Goal: Task Accomplishment & Management: Use online tool/utility

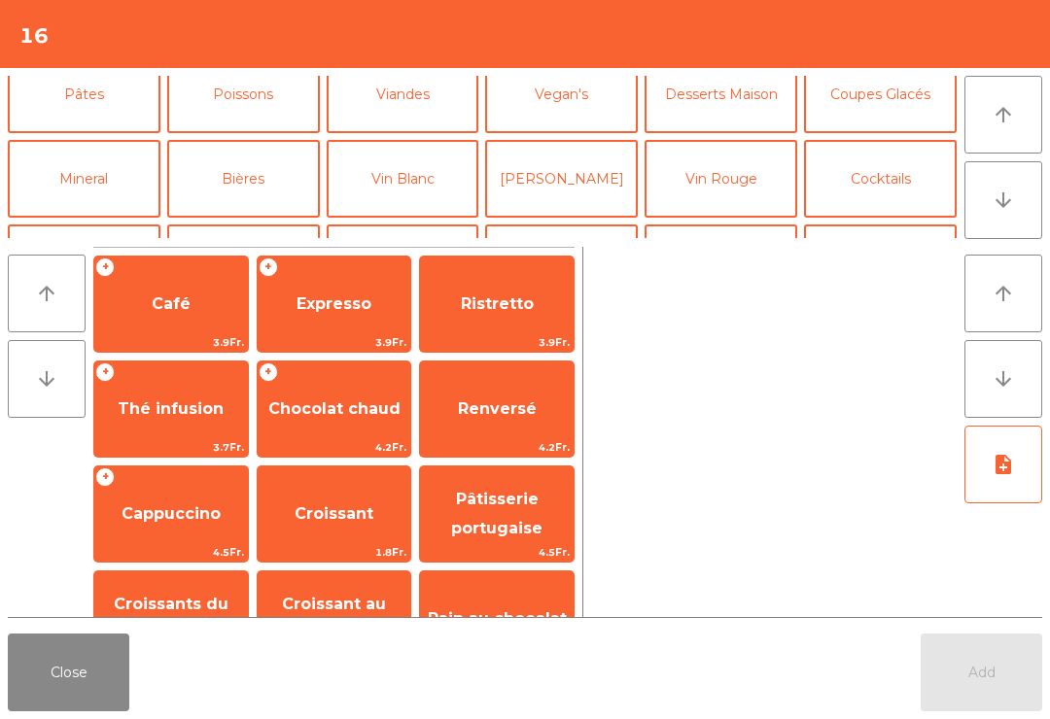
scroll to position [113, 0]
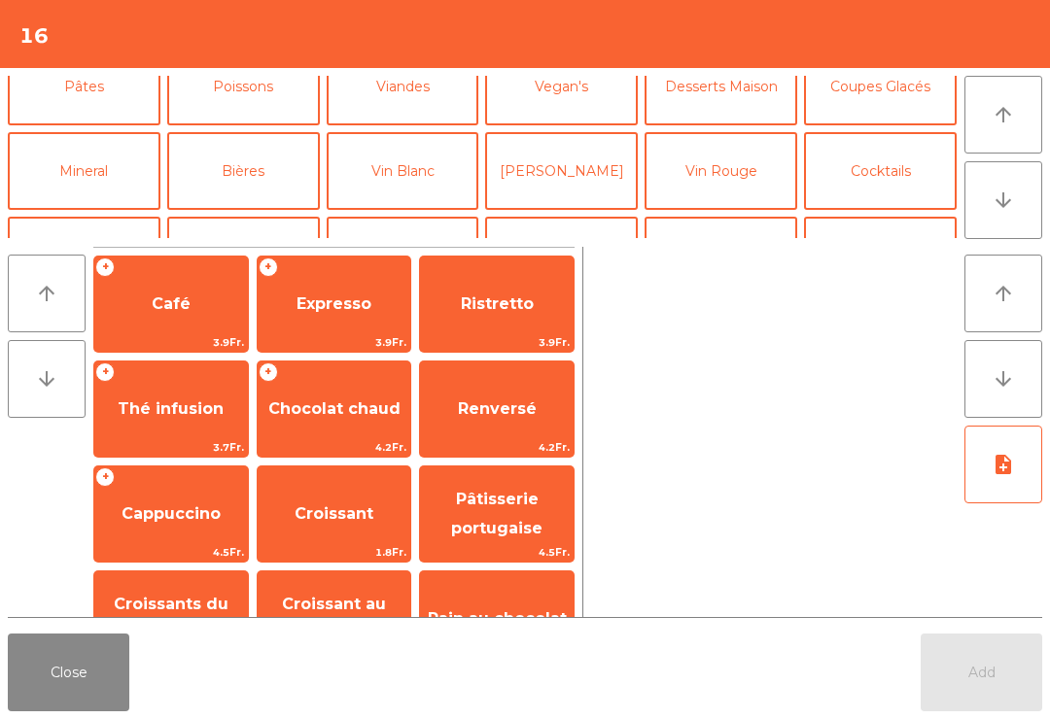
click at [393, 173] on button "Vin Blanc" at bounding box center [403, 171] width 153 height 78
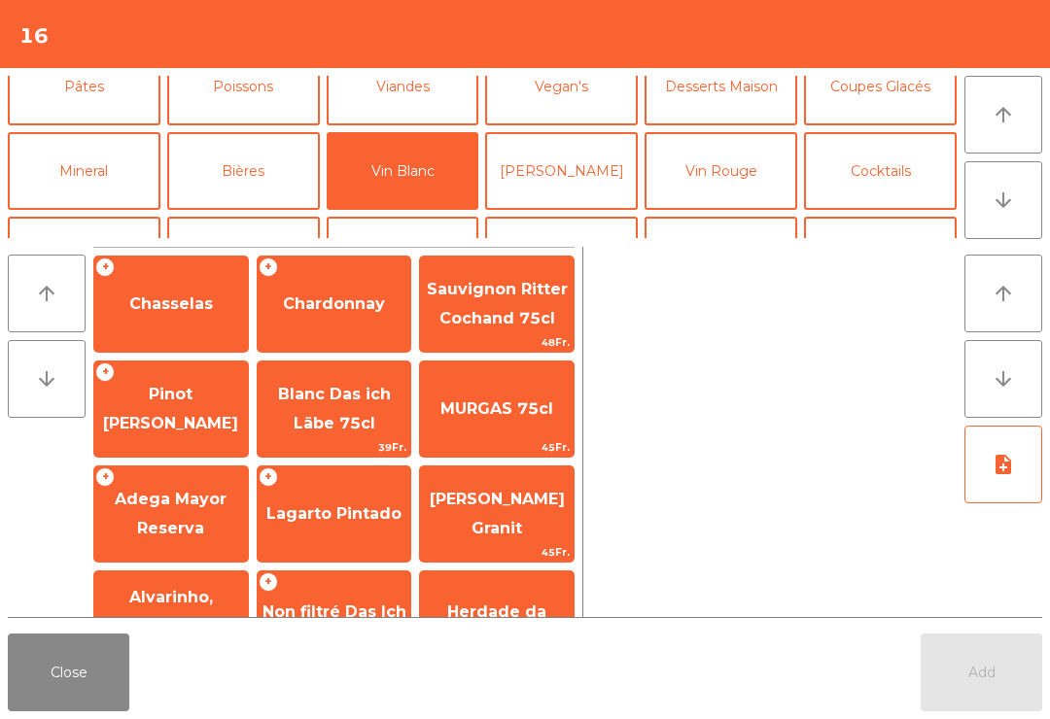
click at [305, 316] on span "Chardonnay" at bounding box center [335, 304] width 154 height 52
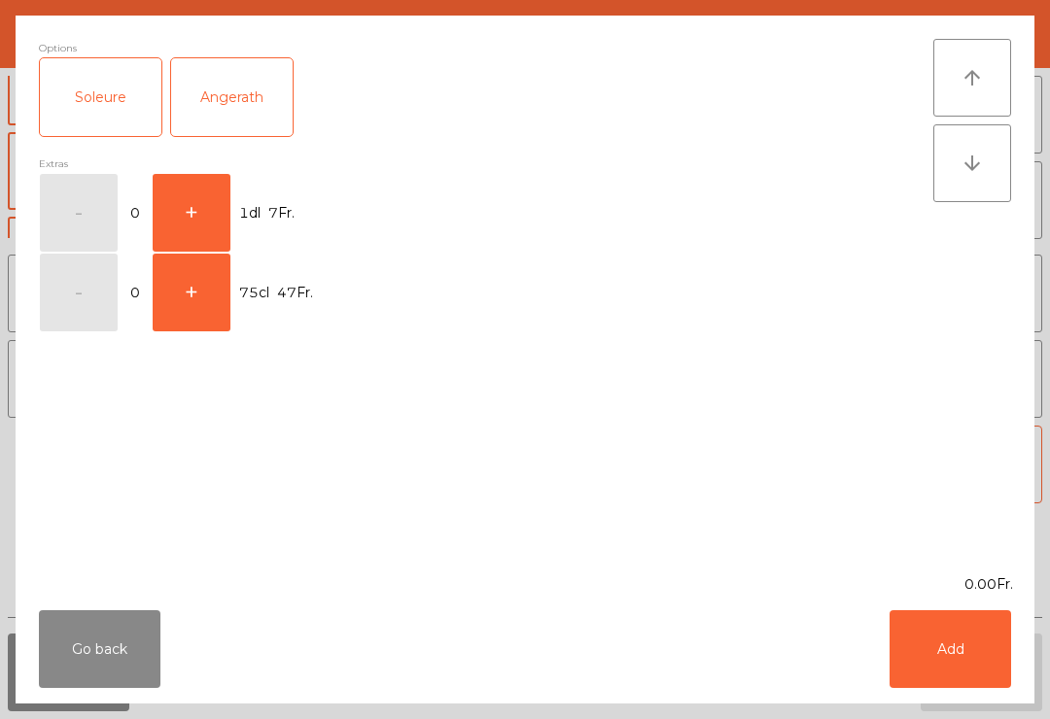
click at [195, 196] on button "+" at bounding box center [192, 213] width 78 height 78
click at [989, 647] on button "Add" at bounding box center [950, 649] width 122 height 78
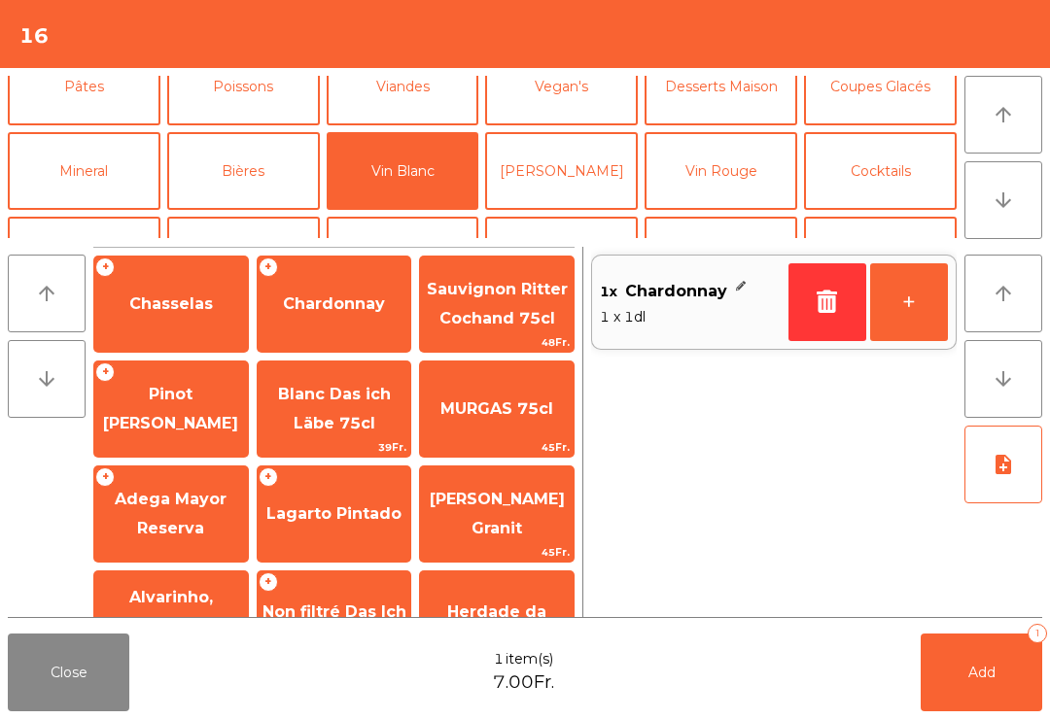
click at [921, 316] on button "+" at bounding box center [909, 302] width 78 height 78
click at [920, 316] on button "+" at bounding box center [909, 302] width 78 height 78
click at [898, 301] on button "+" at bounding box center [909, 302] width 78 height 78
click at [894, 298] on button "+" at bounding box center [909, 302] width 78 height 78
click at [113, 177] on button "Mineral" at bounding box center [84, 171] width 153 height 78
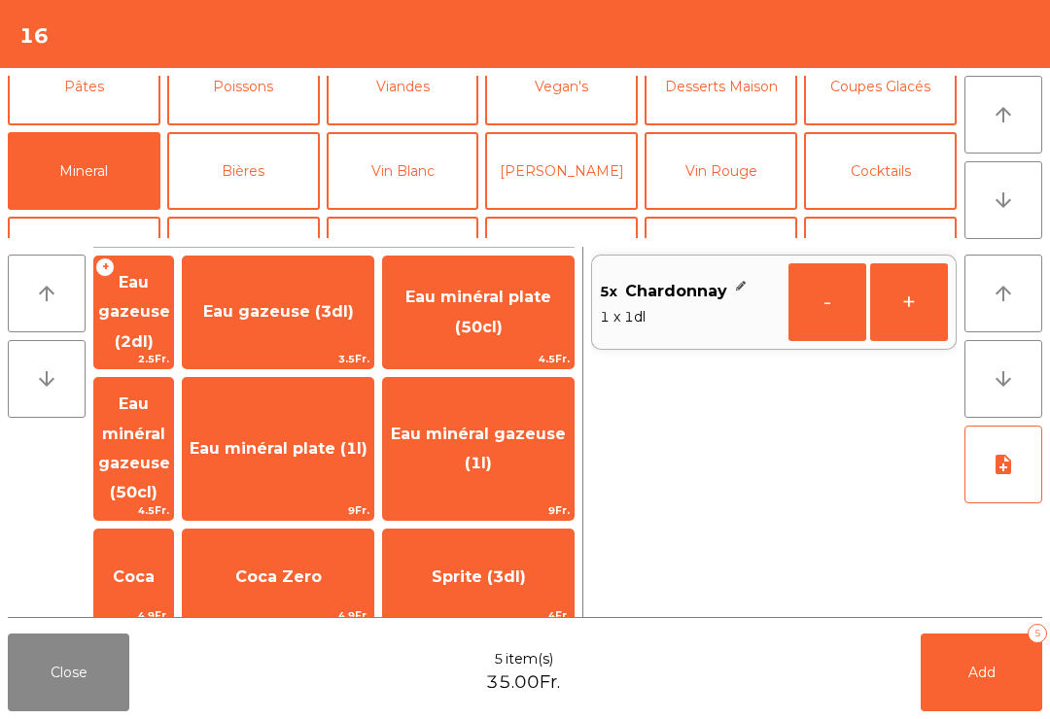
click at [527, 313] on span "Eau minéral plate (50cl)" at bounding box center [478, 312] width 191 height 83
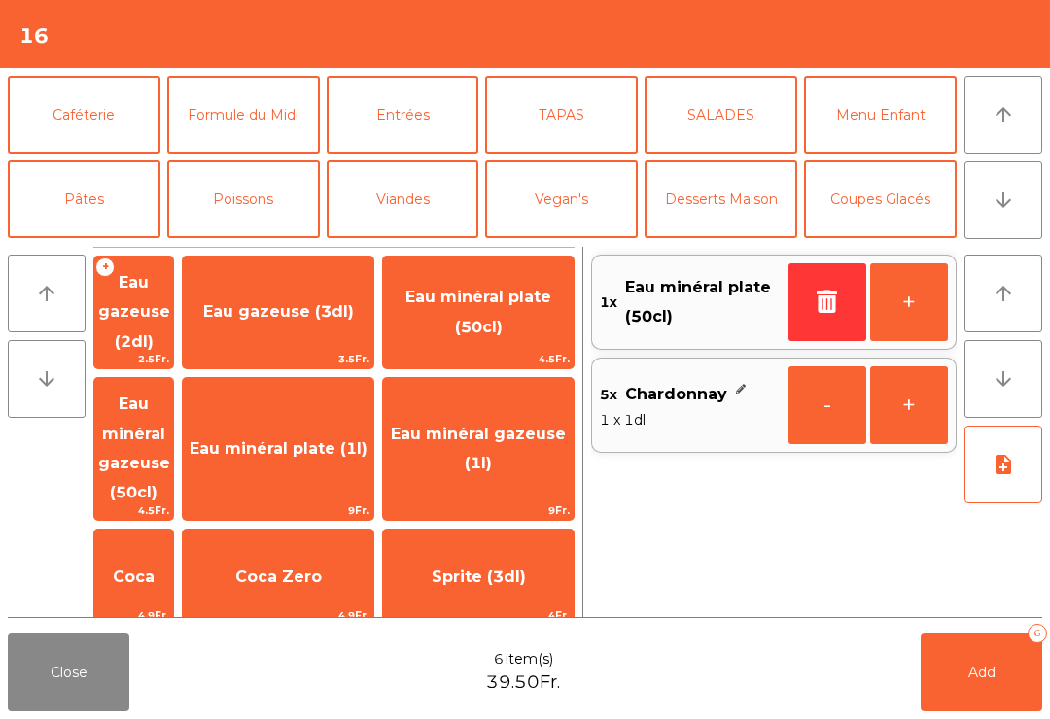
scroll to position [0, 0]
click at [98, 127] on button "Caféterie" at bounding box center [84, 115] width 153 height 78
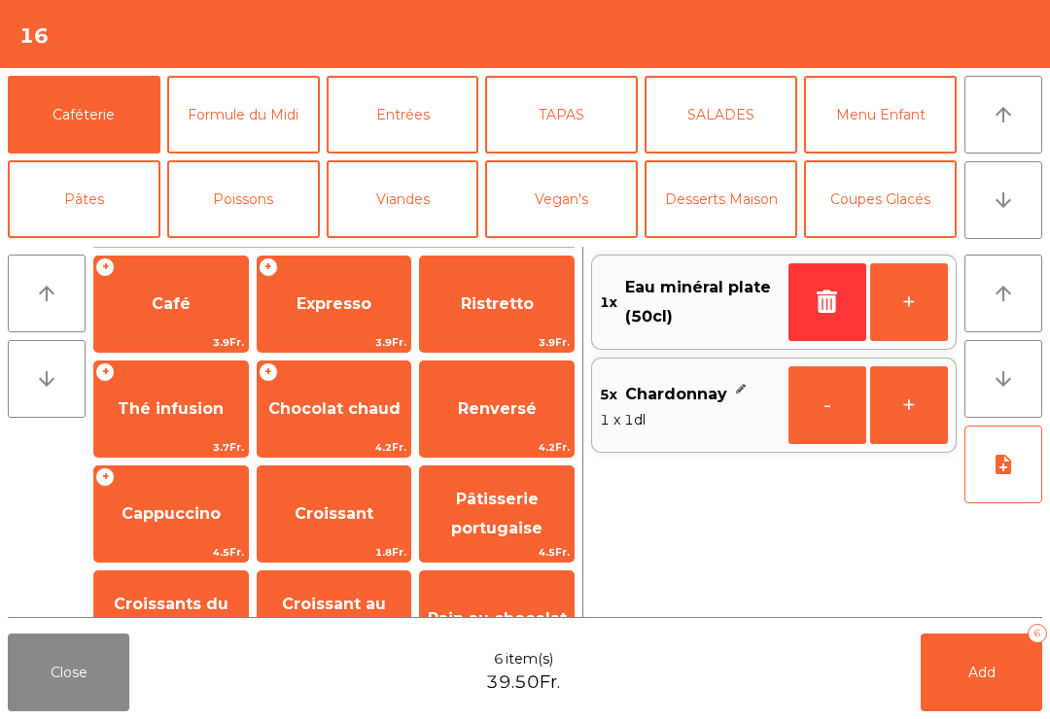
click at [184, 424] on span "Thé infusion" at bounding box center [171, 409] width 154 height 52
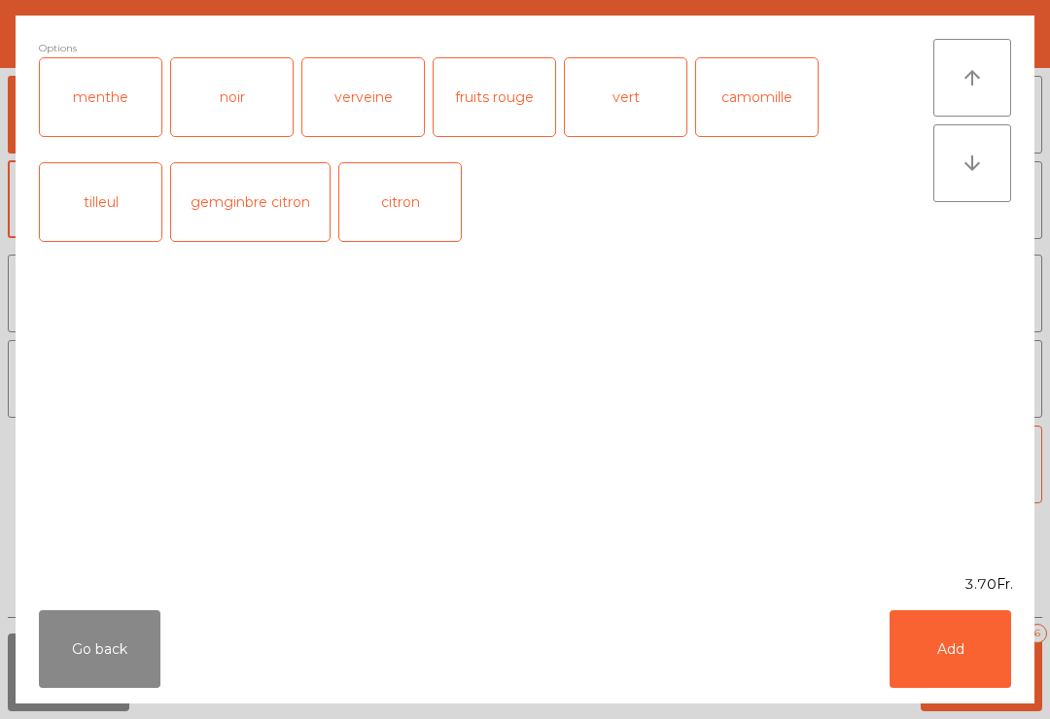
click at [955, 643] on button "Add" at bounding box center [950, 649] width 122 height 78
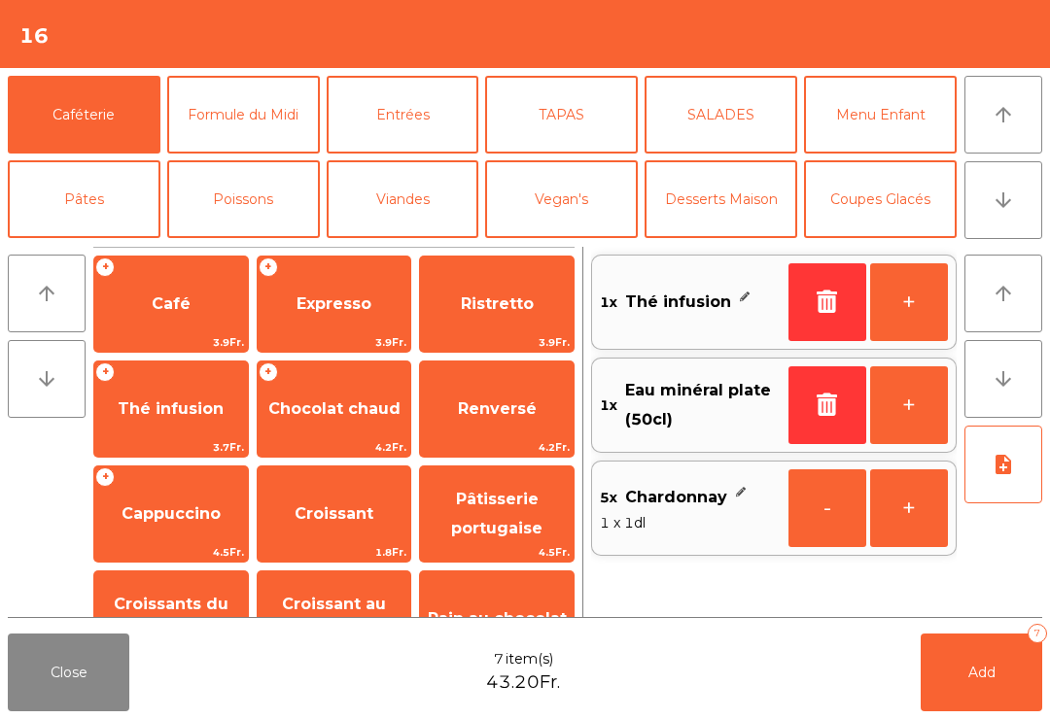
click at [1000, 668] on button "Add 7" at bounding box center [982, 673] width 122 height 78
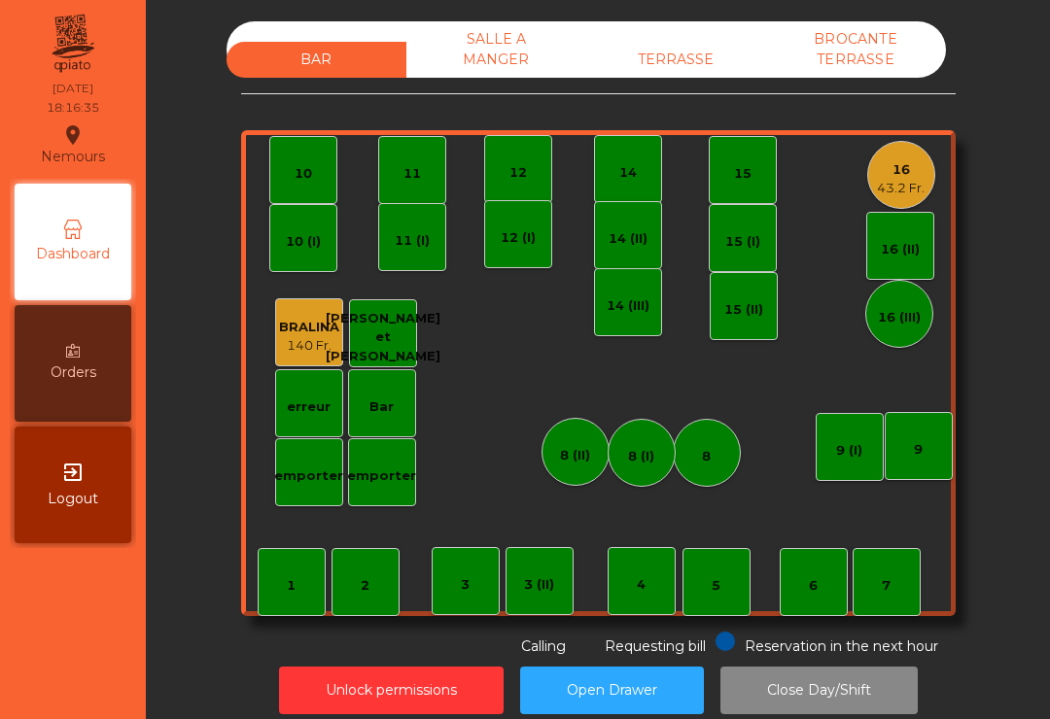
click at [660, 181] on div "14" at bounding box center [628, 169] width 68 height 68
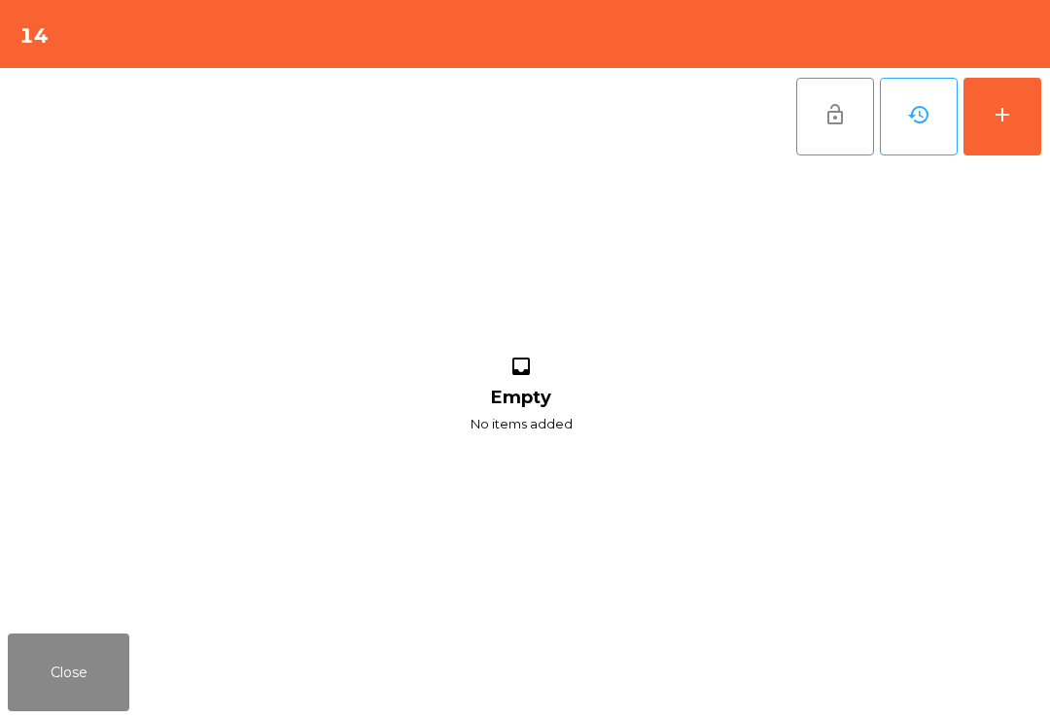
click at [1016, 138] on button "add" at bounding box center [1002, 117] width 78 height 78
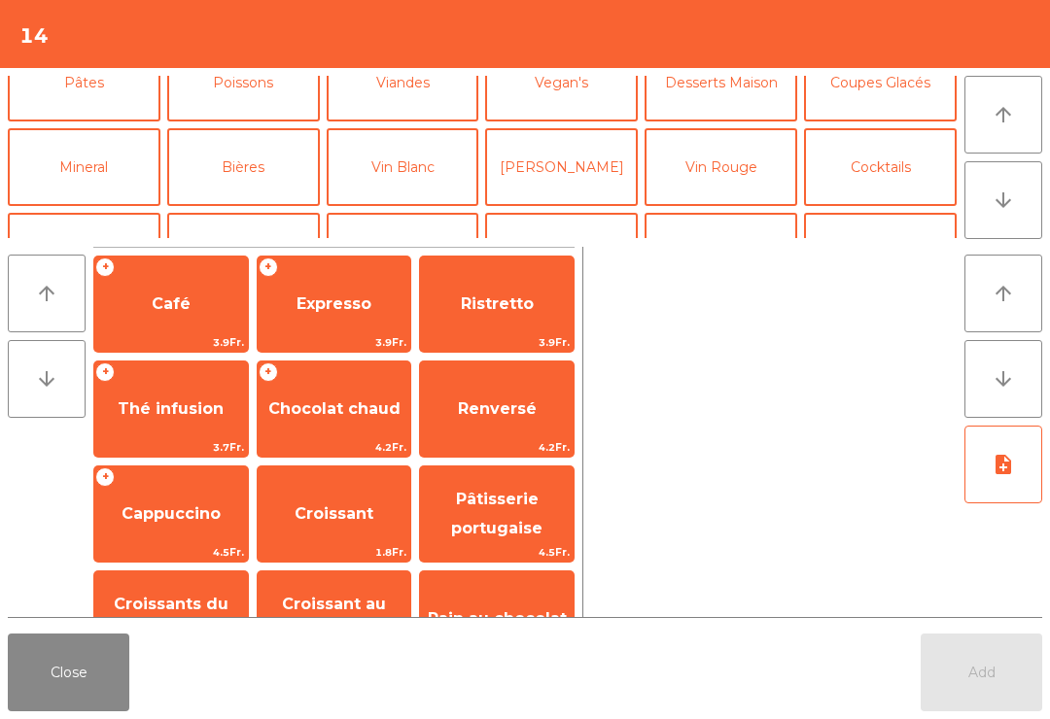
scroll to position [115, 0]
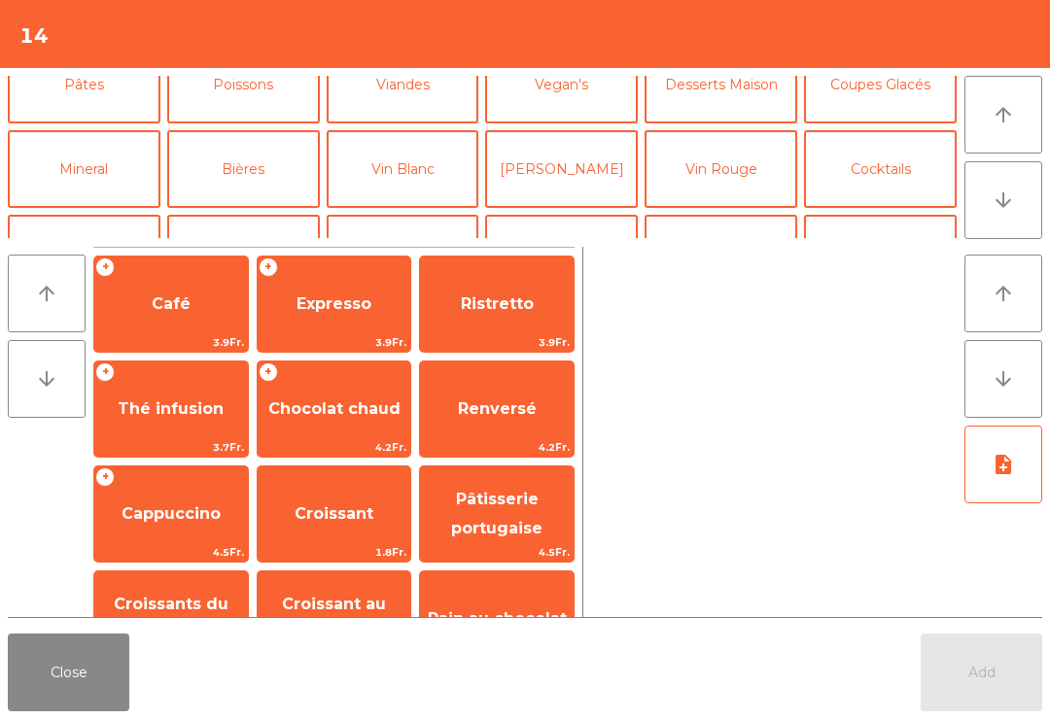
click at [418, 196] on button "Vin Blanc" at bounding box center [403, 169] width 153 height 78
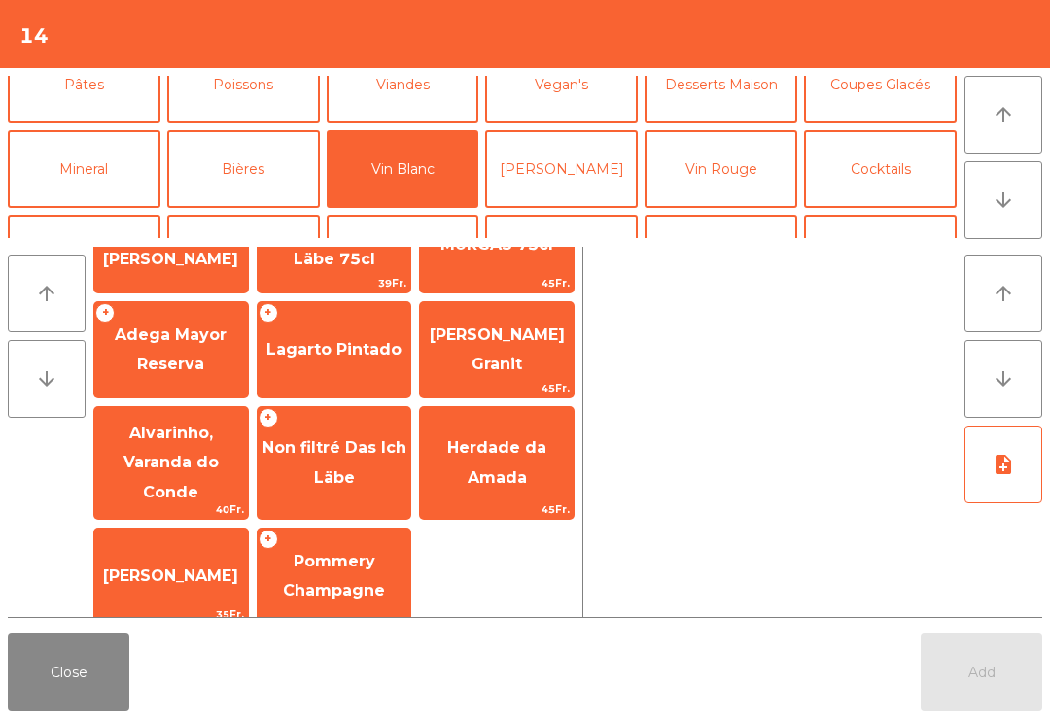
scroll to position [163, 0]
click at [382, 477] on span "Non filtré Das Ich Läbe" at bounding box center [335, 464] width 154 height 83
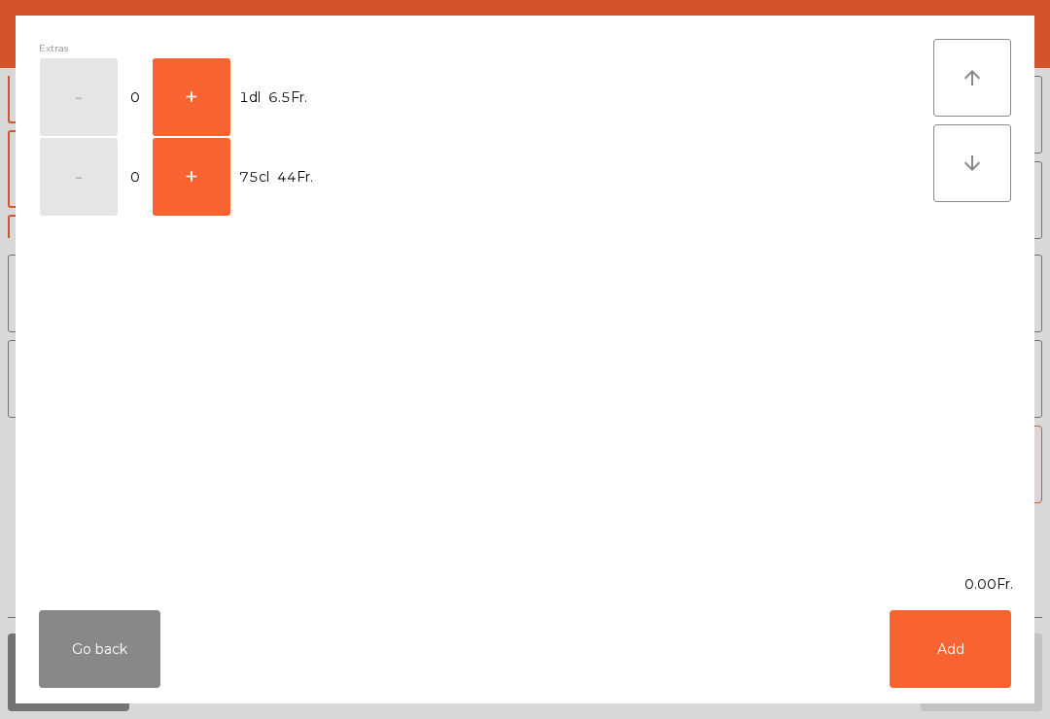
click at [205, 180] on button "+" at bounding box center [192, 177] width 78 height 78
click at [990, 699] on div "Go back Add" at bounding box center [525, 649] width 1019 height 109
click at [977, 656] on button "Add" at bounding box center [950, 649] width 122 height 78
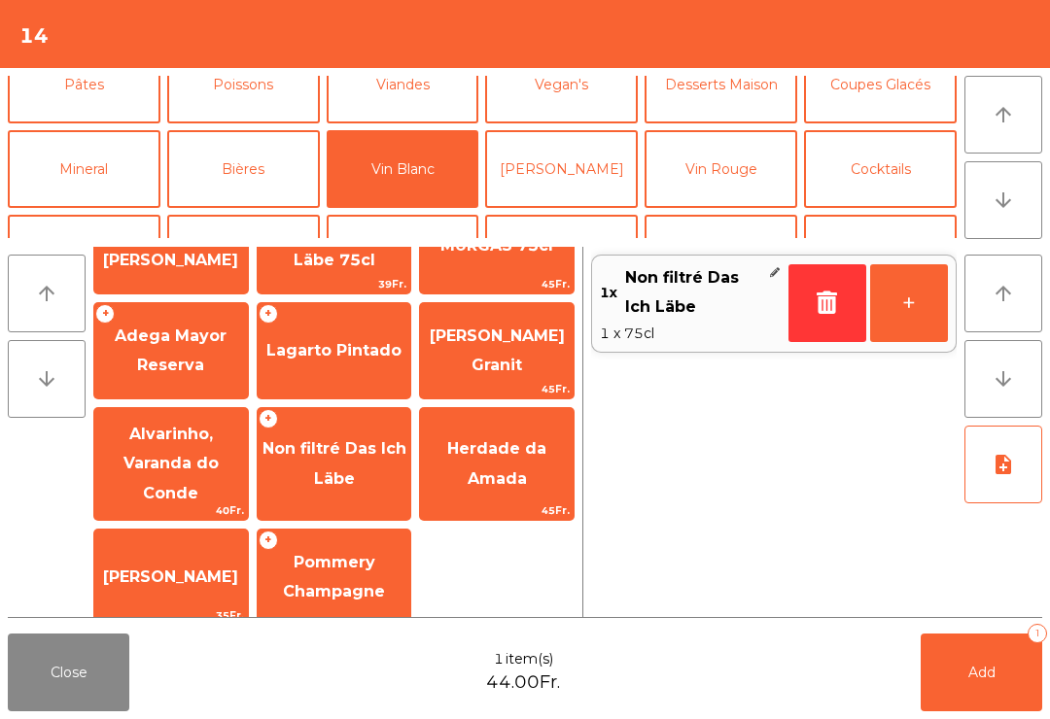
click at [1009, 661] on button "Add 1" at bounding box center [982, 673] width 122 height 78
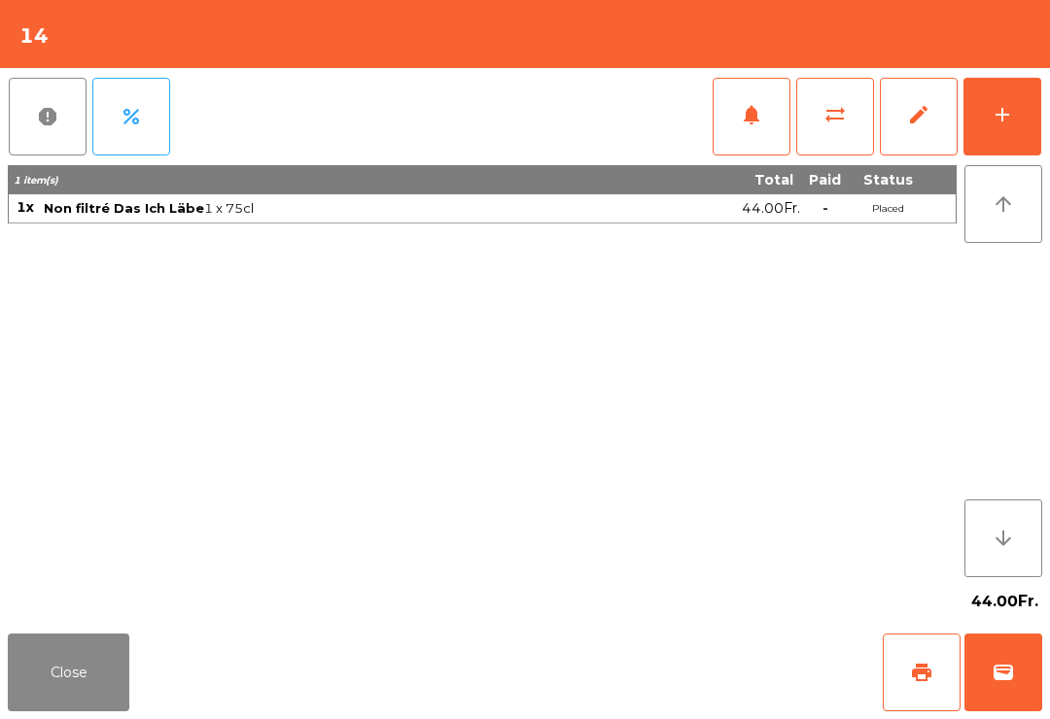
click at [21, 693] on button "Close" at bounding box center [69, 673] width 122 height 78
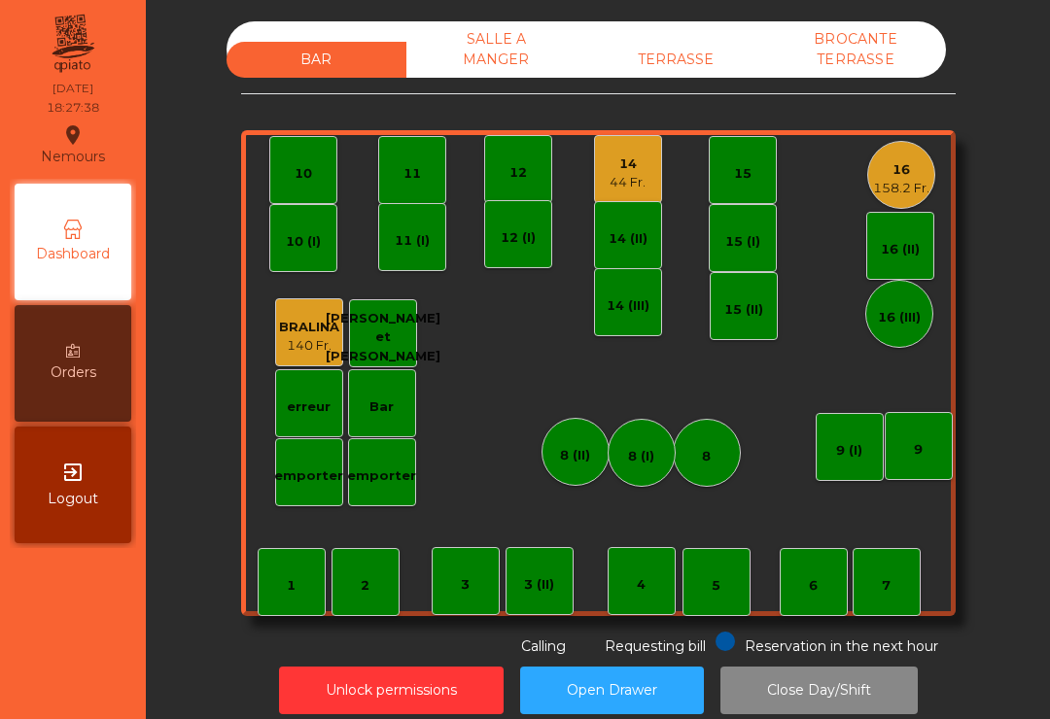
click at [716, 575] on div "5" at bounding box center [716, 582] width 9 height 27
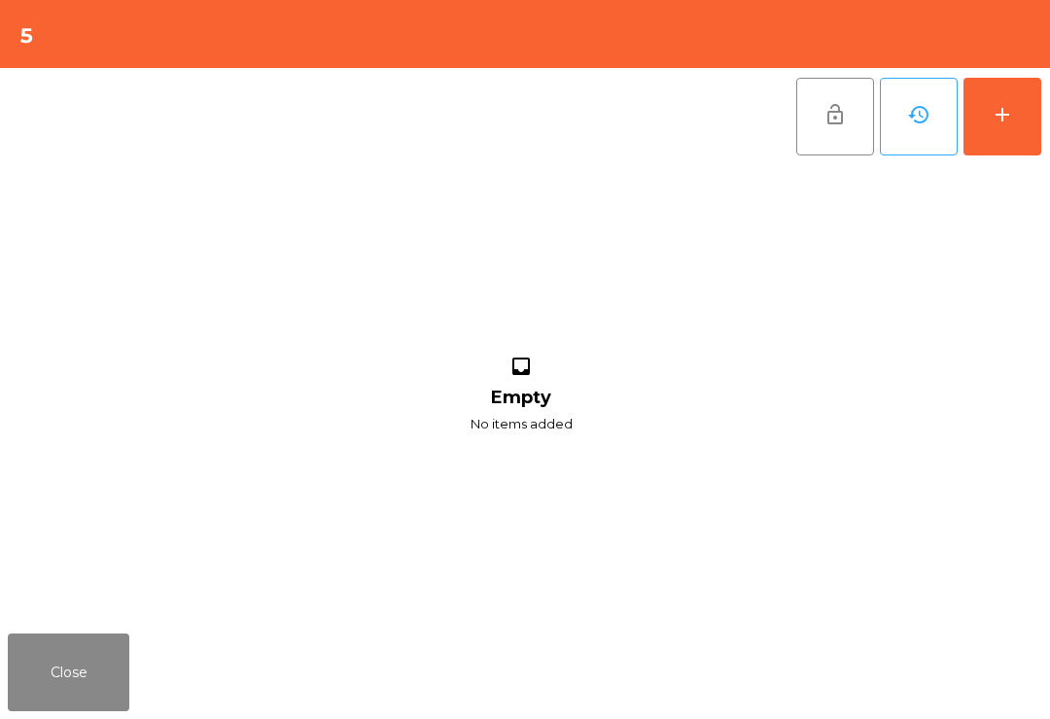
click at [1005, 121] on div "add" at bounding box center [1002, 114] width 23 height 23
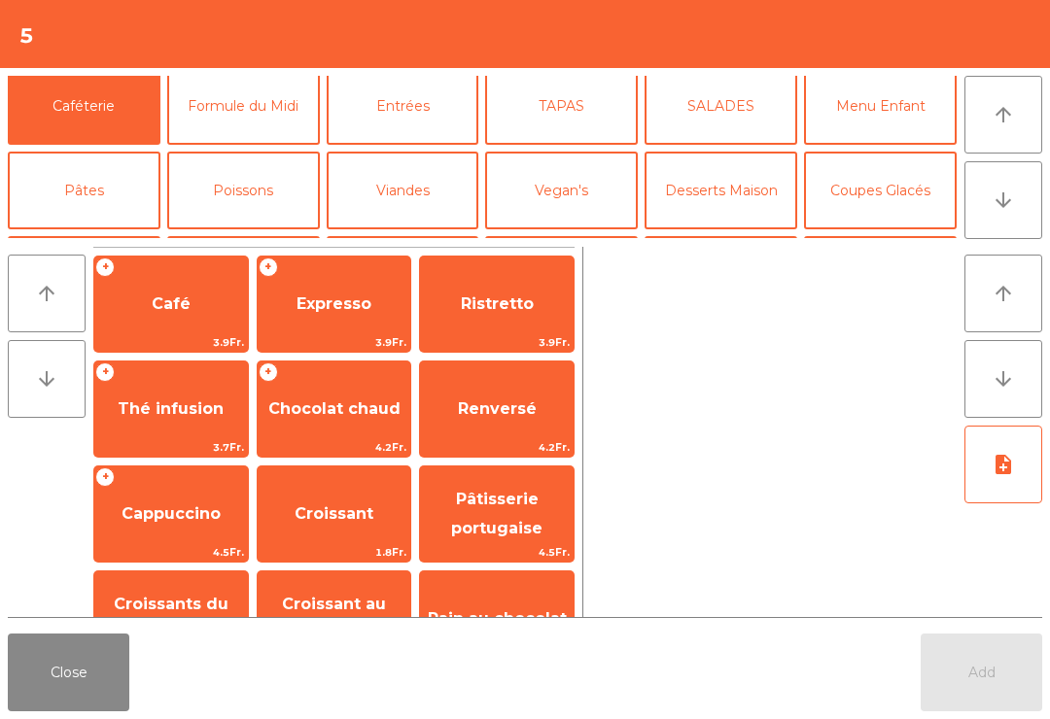
scroll to position [106, 0]
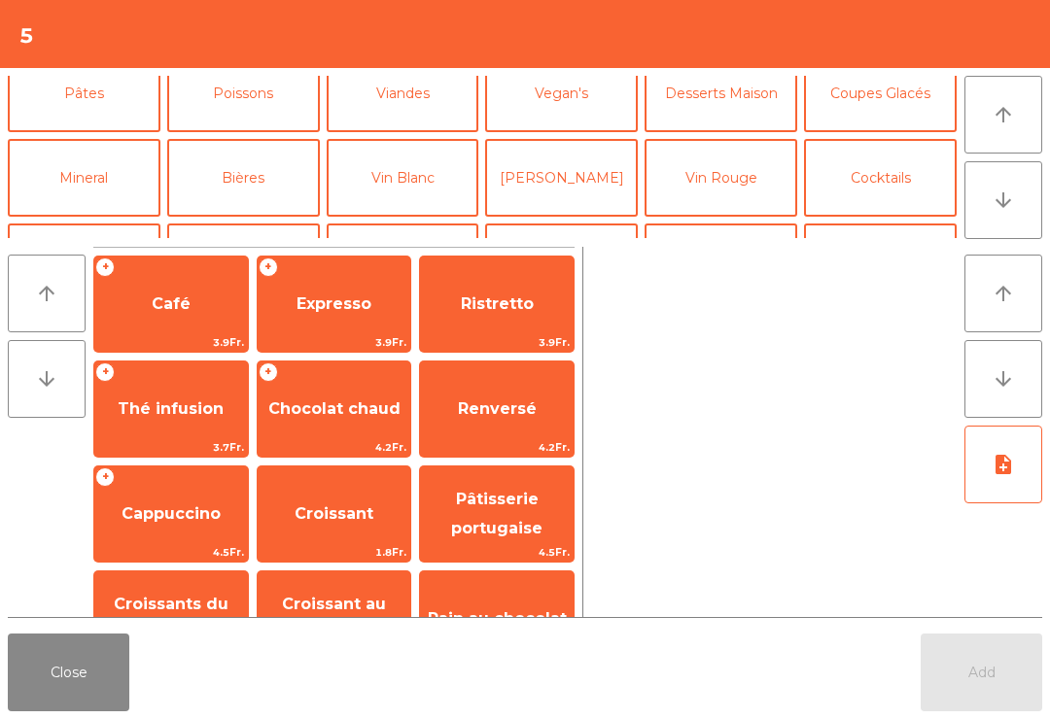
click at [270, 197] on button "Bières" at bounding box center [243, 178] width 153 height 78
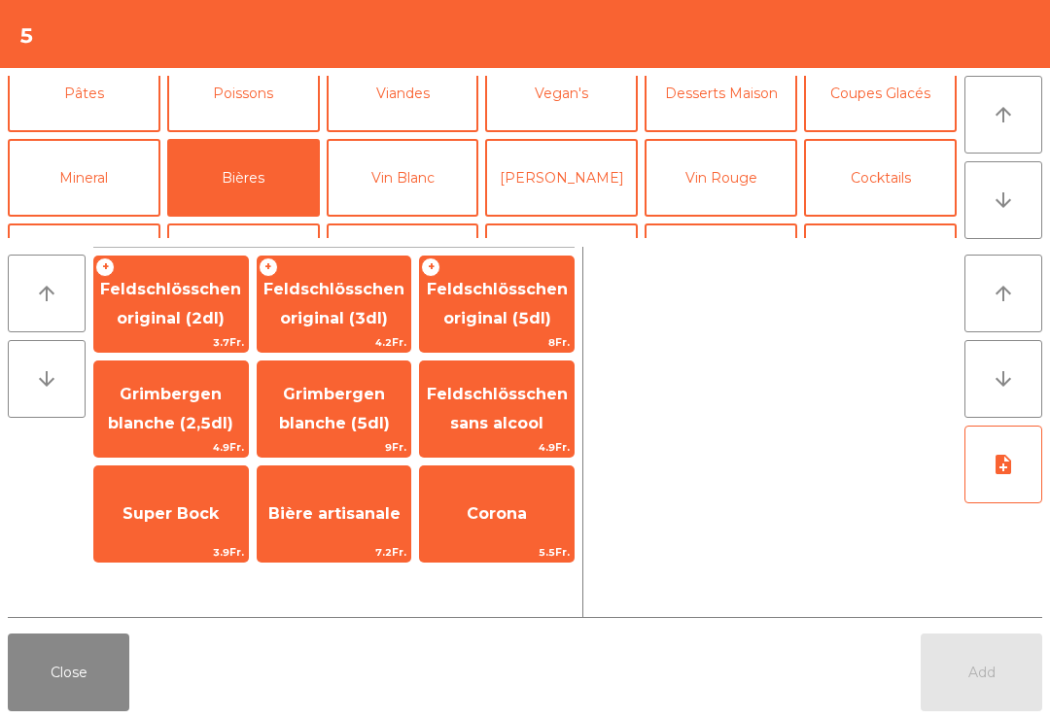
click at [186, 309] on span "Feldschlösschen original (2dl)" at bounding box center [170, 304] width 141 height 48
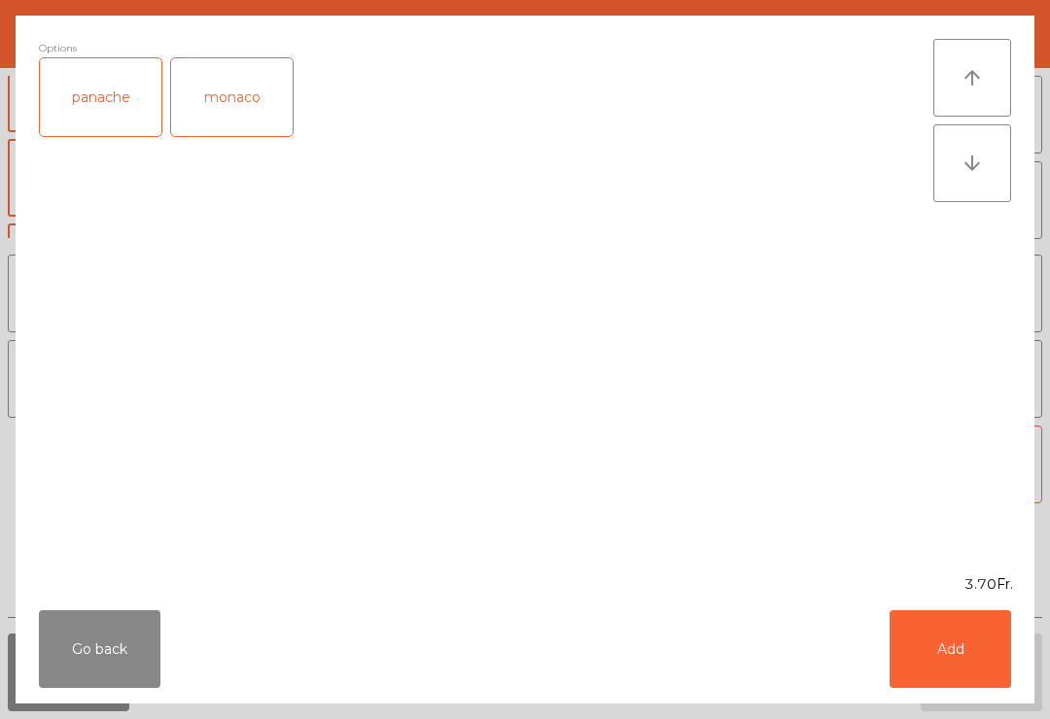
click at [992, 658] on button "Add" at bounding box center [950, 649] width 122 height 78
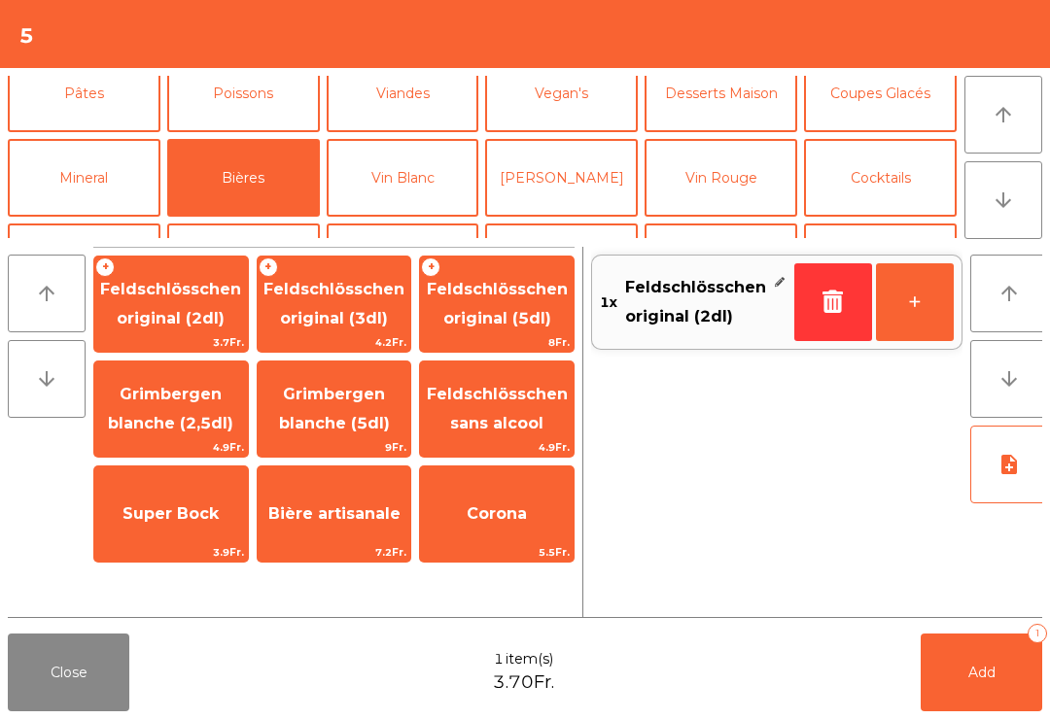
click at [128, 178] on button "Mineral" at bounding box center [84, 178] width 153 height 78
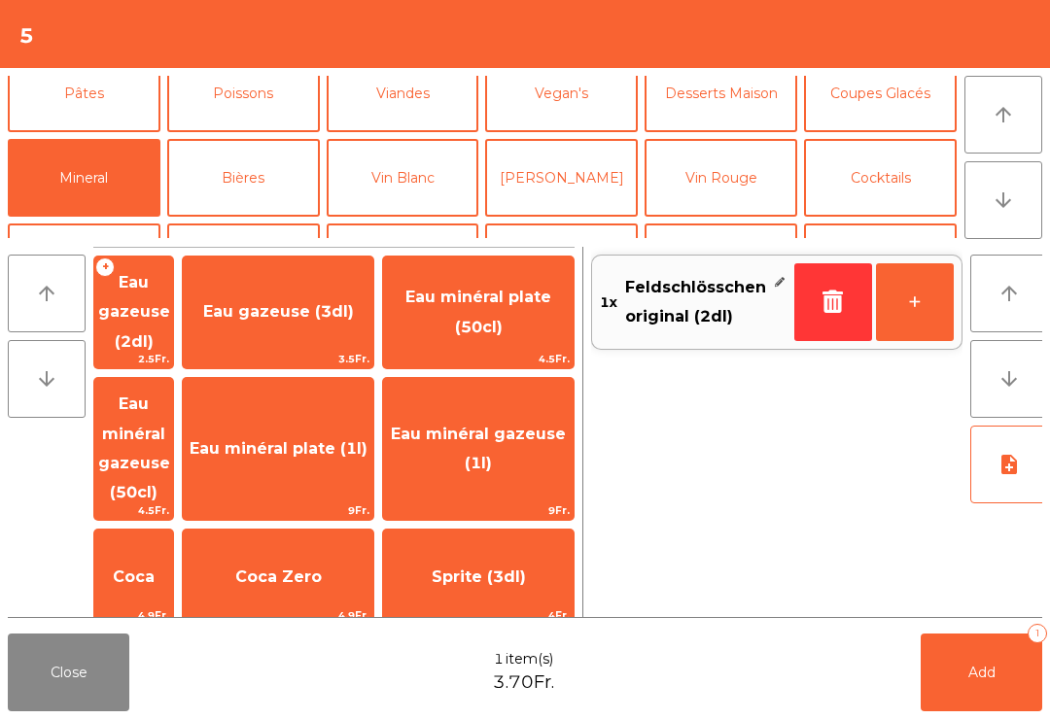
scroll to position [229, 0]
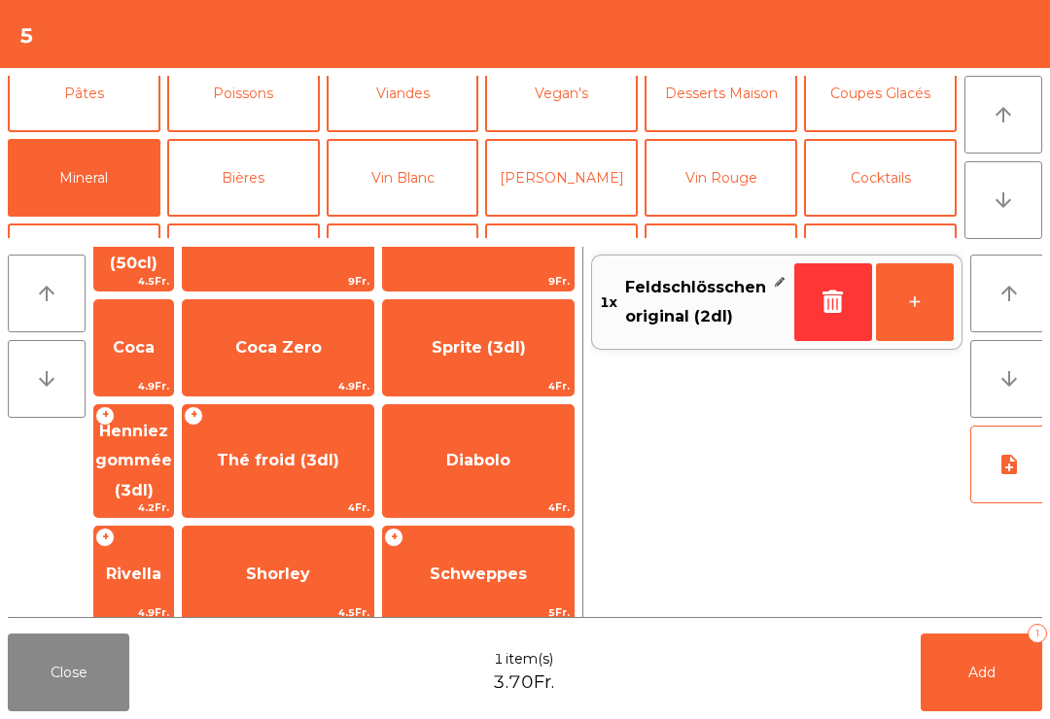
click at [509, 548] on span "Schweppes" at bounding box center [478, 574] width 191 height 52
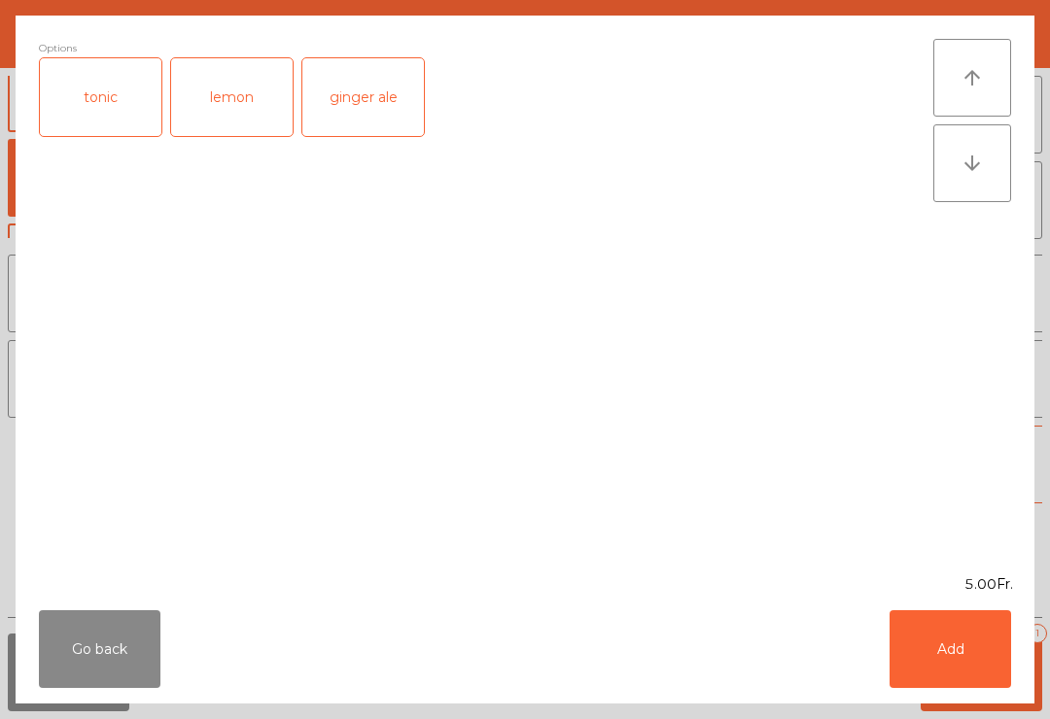
click at [974, 656] on button "Add" at bounding box center [950, 649] width 122 height 78
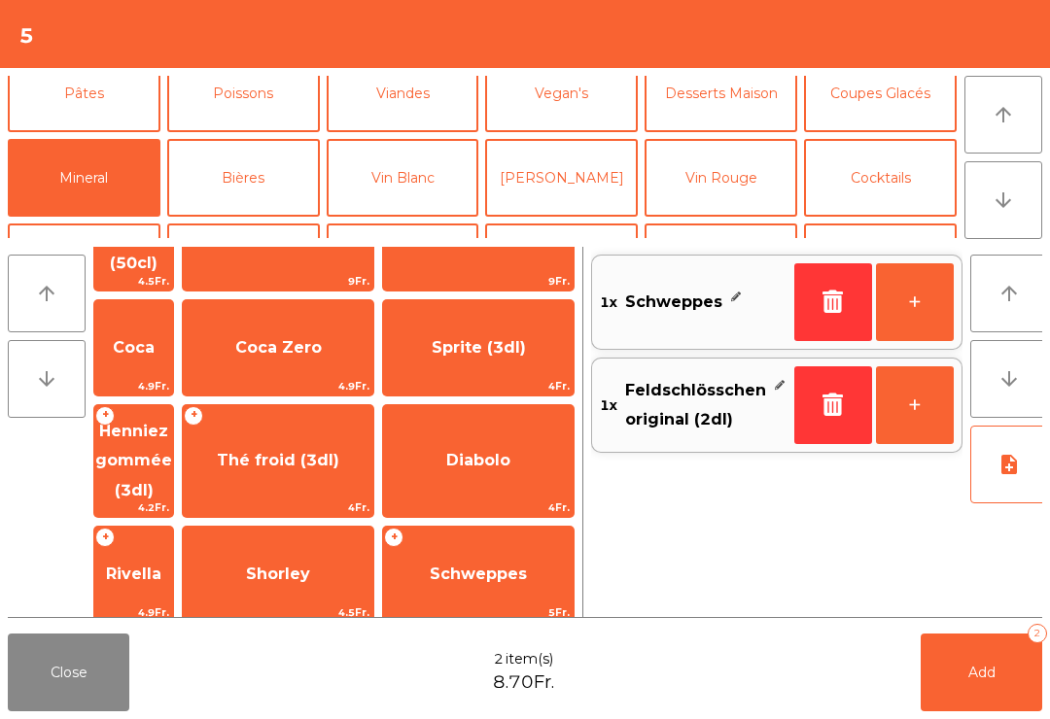
click at [974, 655] on button "Add 2" at bounding box center [982, 673] width 122 height 78
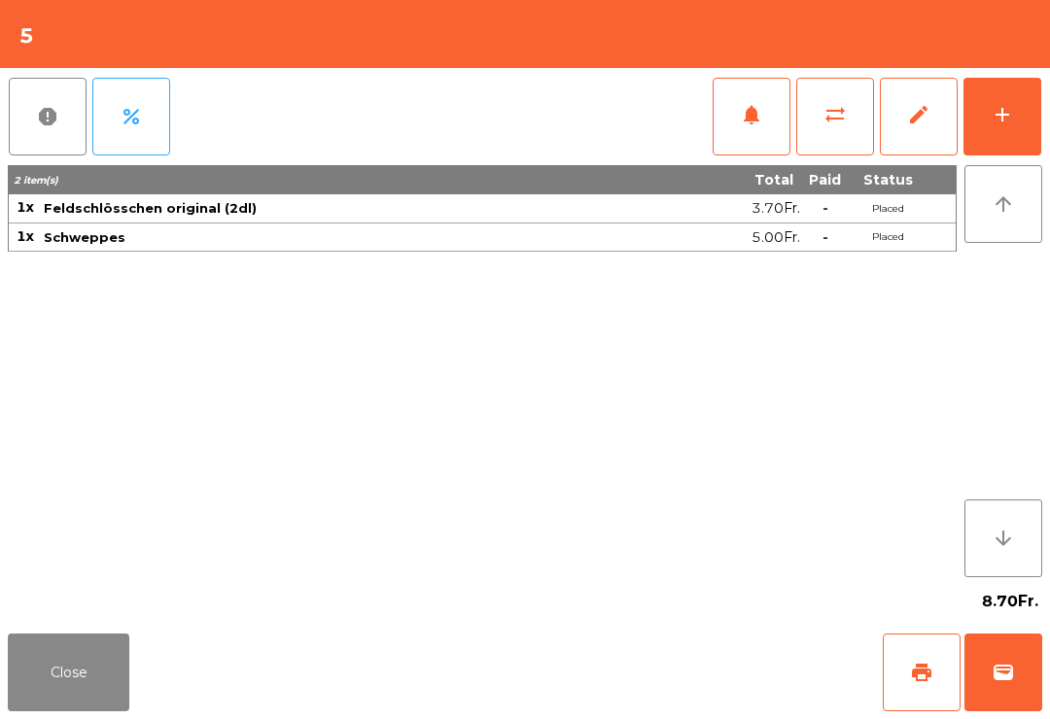
click at [931, 703] on button "print" at bounding box center [922, 673] width 78 height 78
click at [52, 667] on button "Close" at bounding box center [69, 673] width 122 height 78
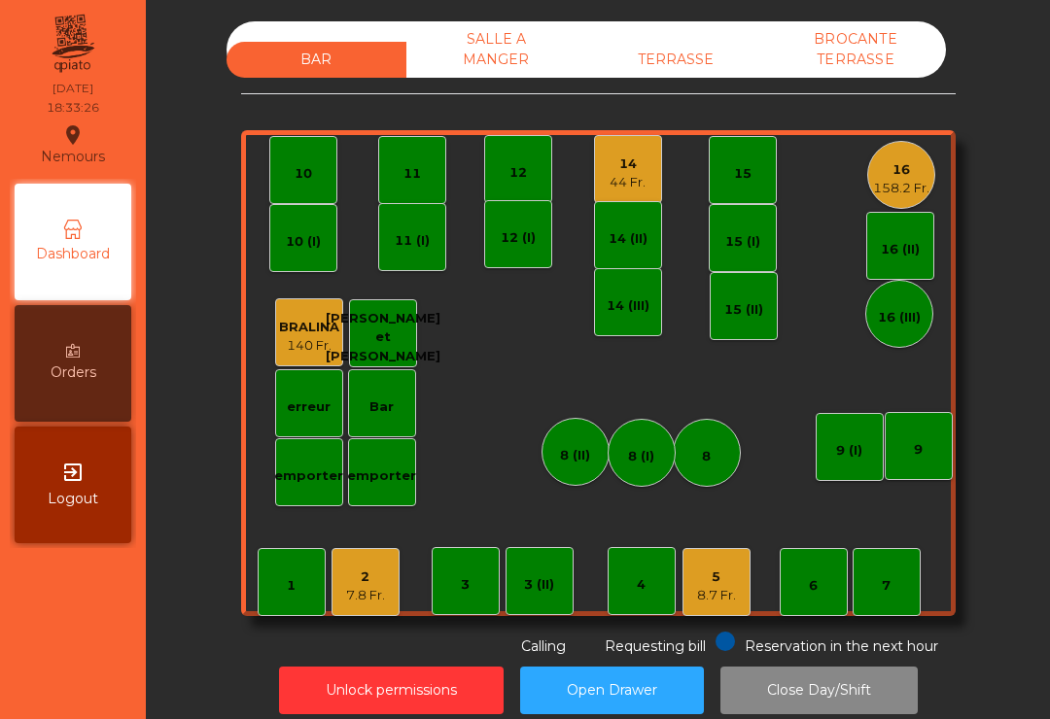
click at [908, 591] on div "7" at bounding box center [886, 582] width 68 height 68
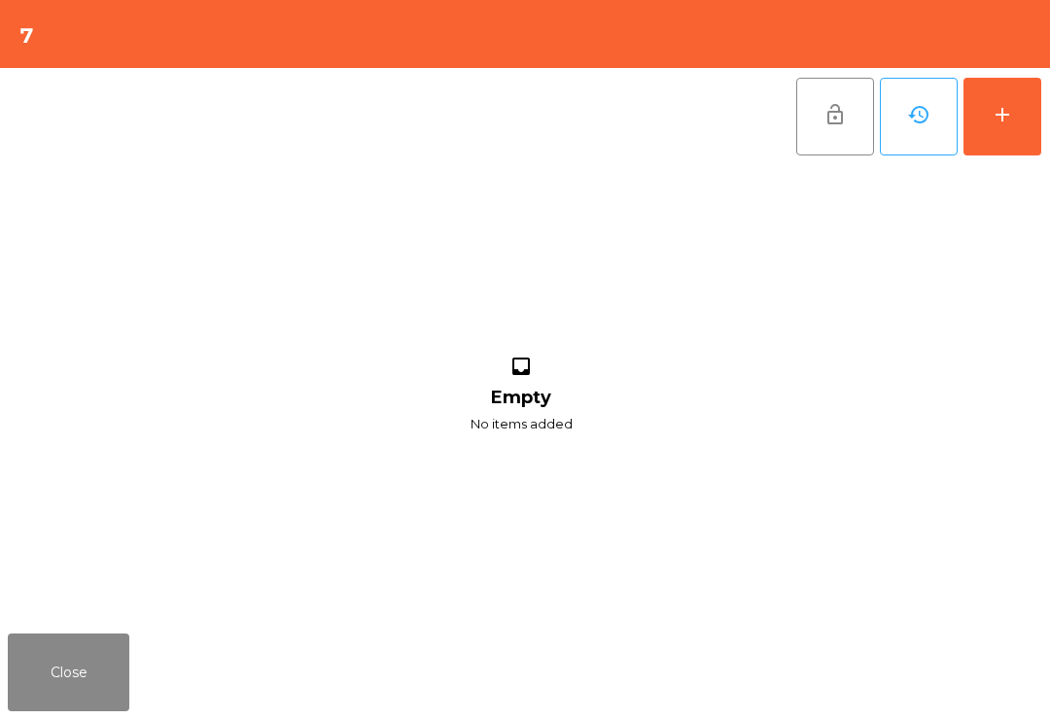
click at [1013, 121] on div "add" at bounding box center [1002, 114] width 23 height 23
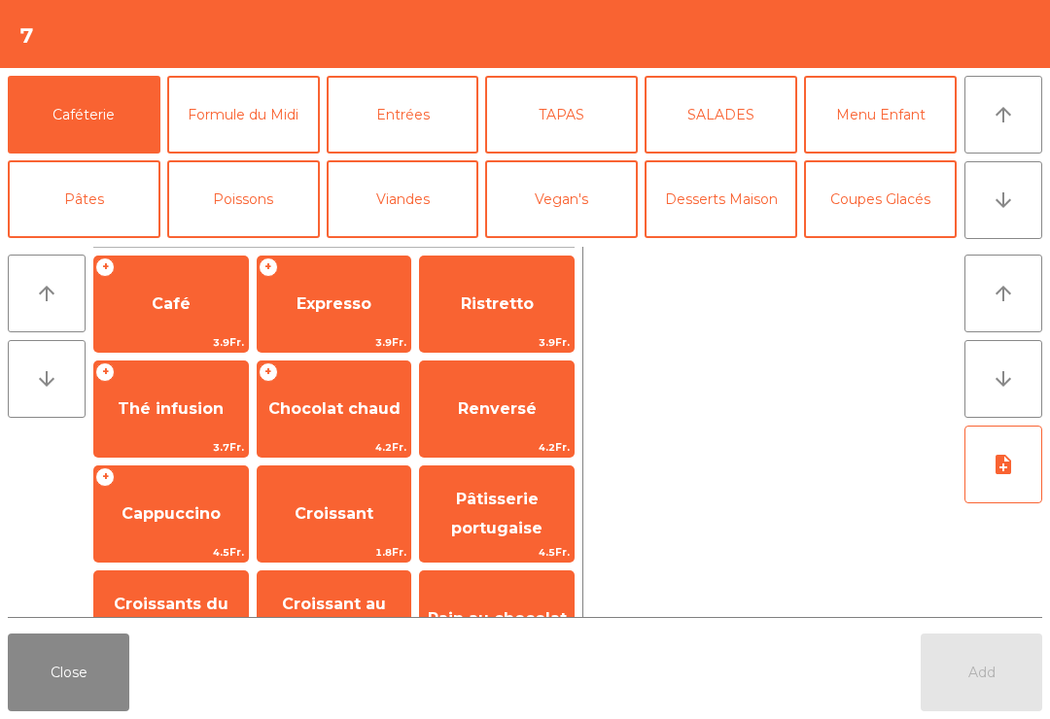
scroll to position [133, 0]
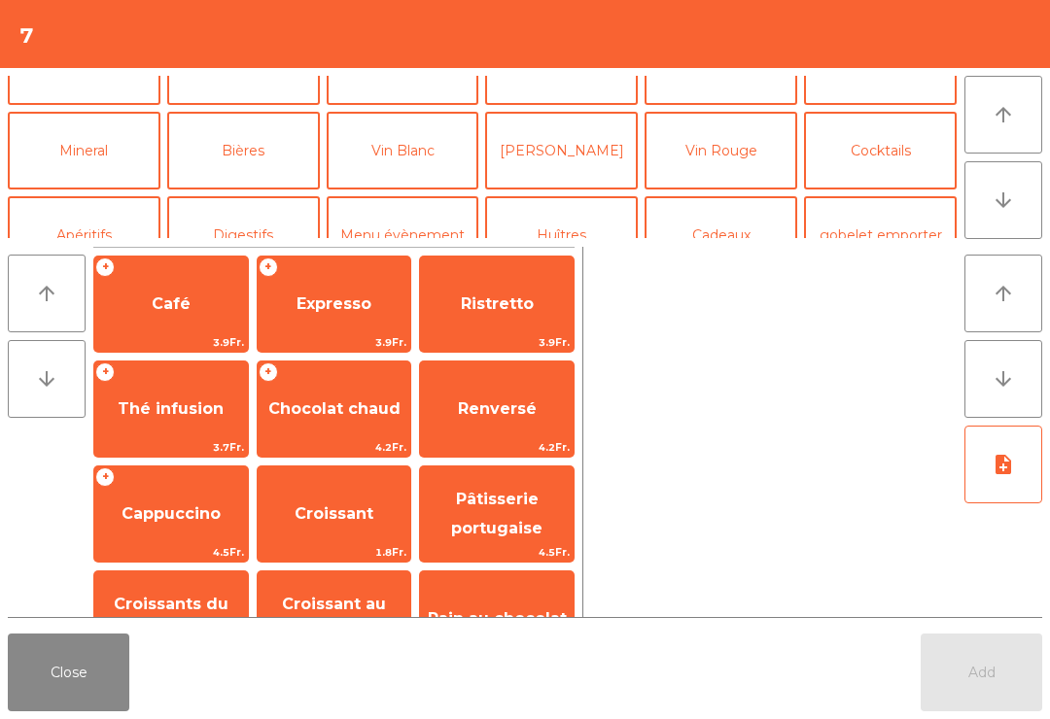
click at [106, 153] on button "Mineral" at bounding box center [84, 151] width 153 height 78
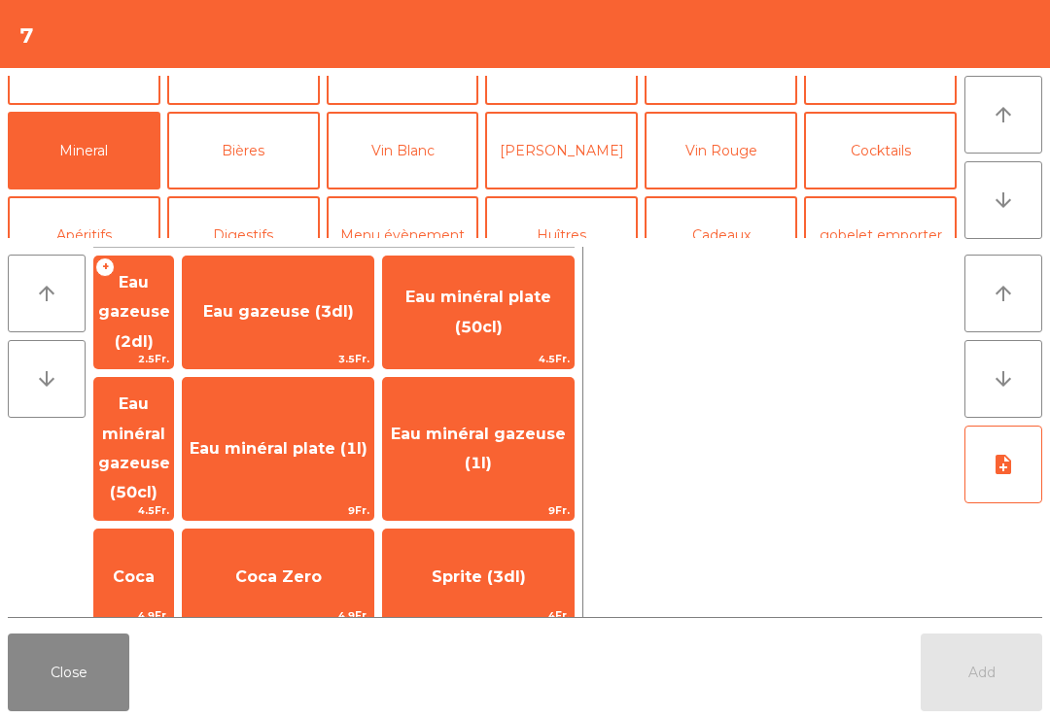
click at [520, 350] on span "4.5Fr." at bounding box center [478, 359] width 191 height 18
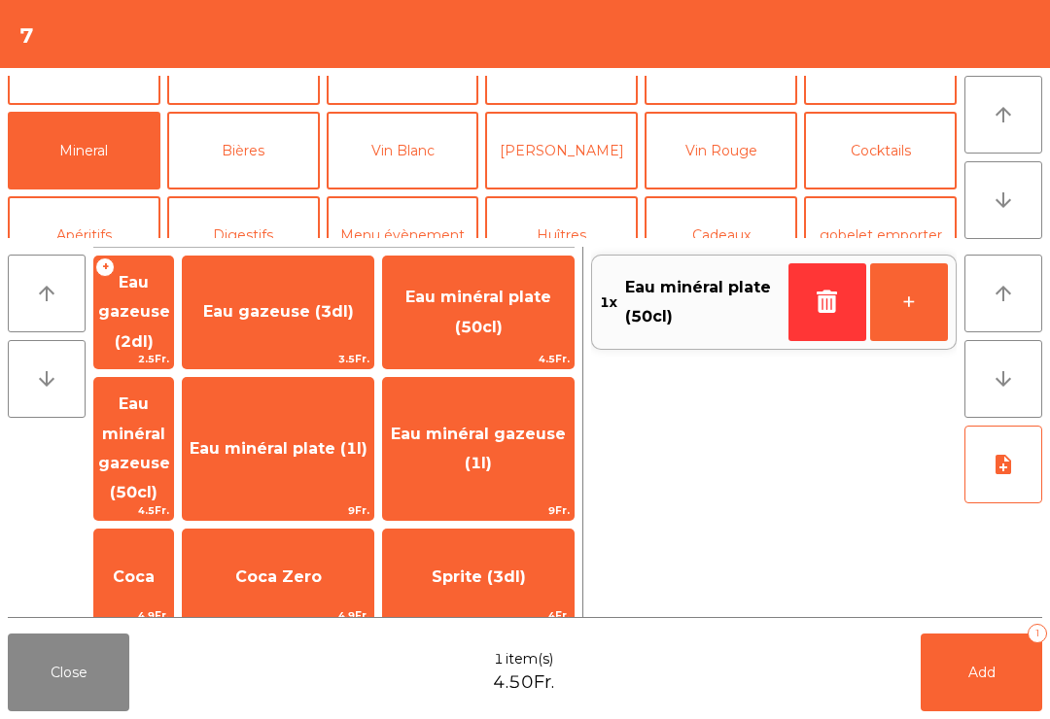
click at [998, 671] on button "Add 1" at bounding box center [982, 673] width 122 height 78
